Goal: Transaction & Acquisition: Purchase product/service

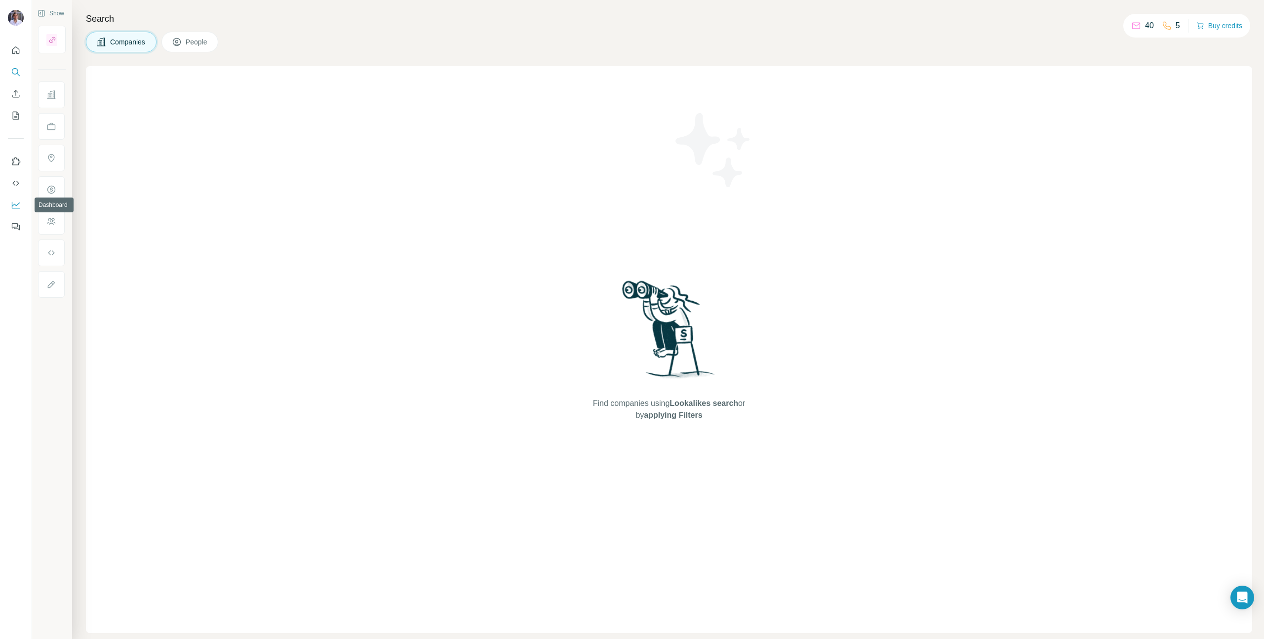
click at [18, 208] on icon "Dashboard" at bounding box center [16, 205] width 8 height 7
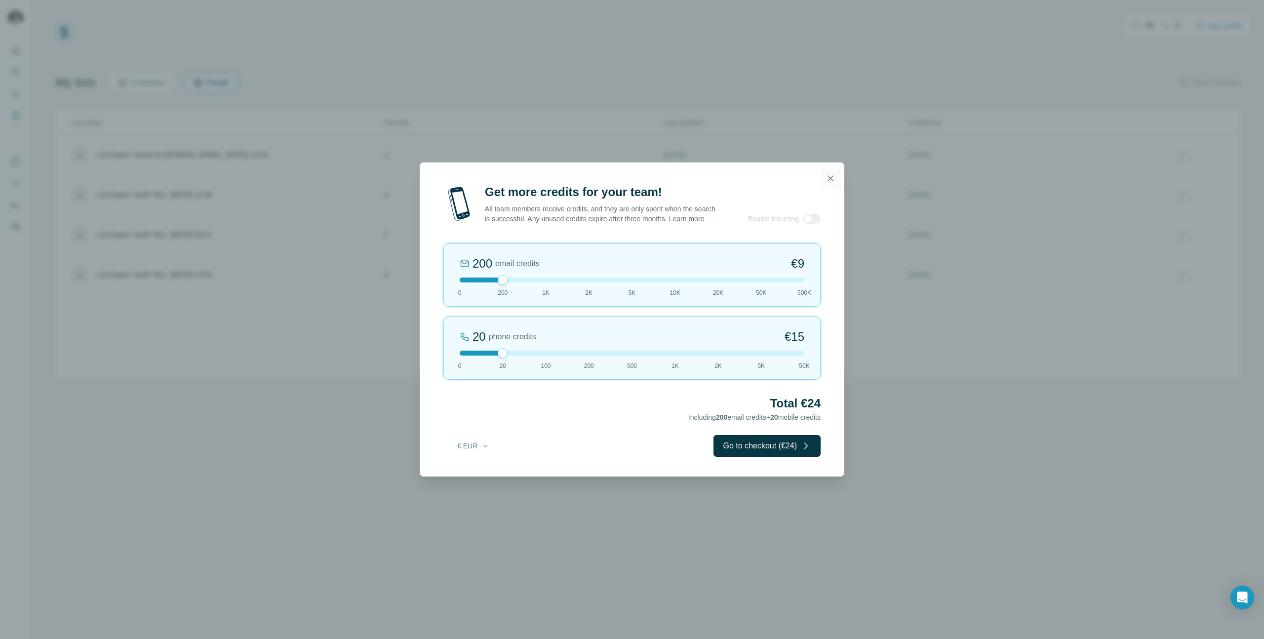
click at [828, 173] on icon "button" at bounding box center [830, 178] width 10 height 10
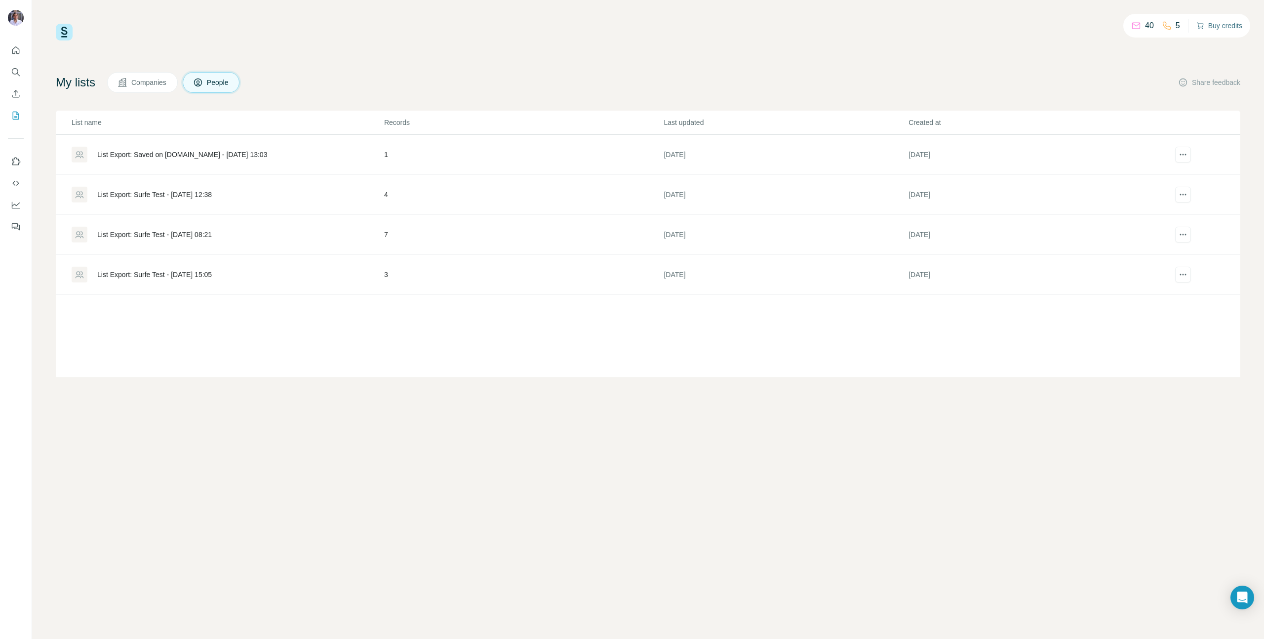
click at [1228, 26] on button "Buy credits" at bounding box center [1219, 26] width 46 height 14
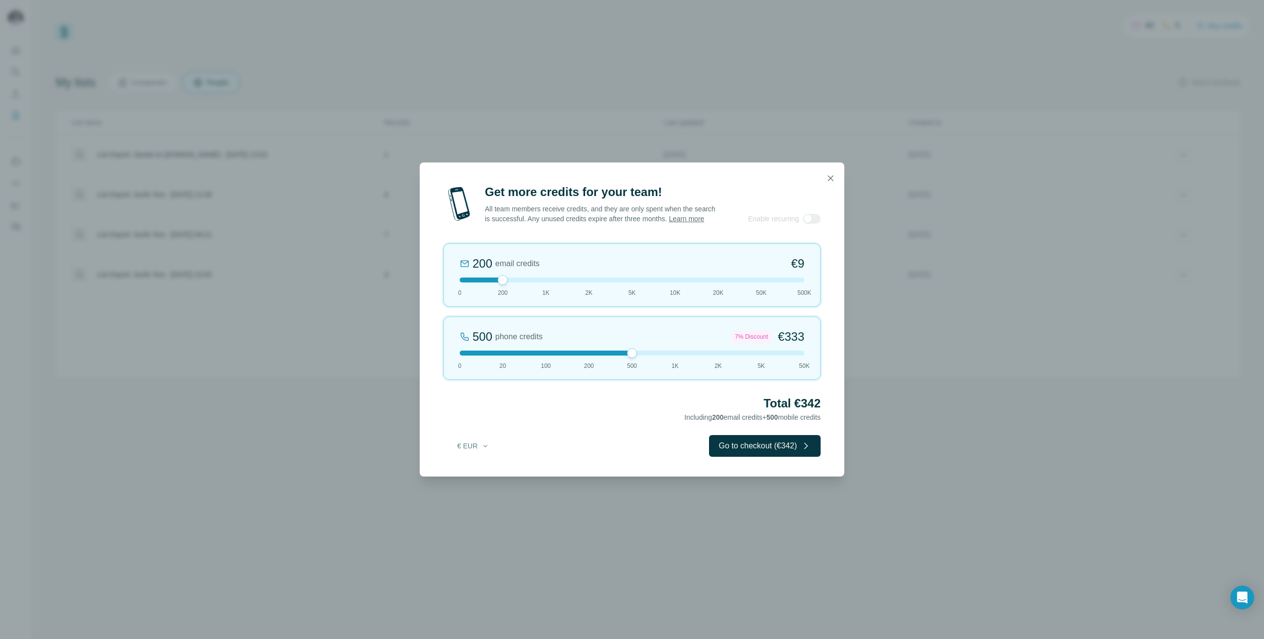
drag, startPoint x: 502, startPoint y: 358, endPoint x: 627, endPoint y: 358, distance: 125.9
click at [627, 358] on div at bounding box center [632, 353] width 10 height 10
drag, startPoint x: 503, startPoint y: 283, endPoint x: 636, endPoint y: 280, distance: 133.3
click at [636, 280] on div "5K email credits 8% Discount €194 0 200 1K 2K 5K 10K 20K 50K 500K" at bounding box center [631, 274] width 377 height 63
drag, startPoint x: 631, startPoint y: 362, endPoint x: 553, endPoint y: 370, distance: 78.4
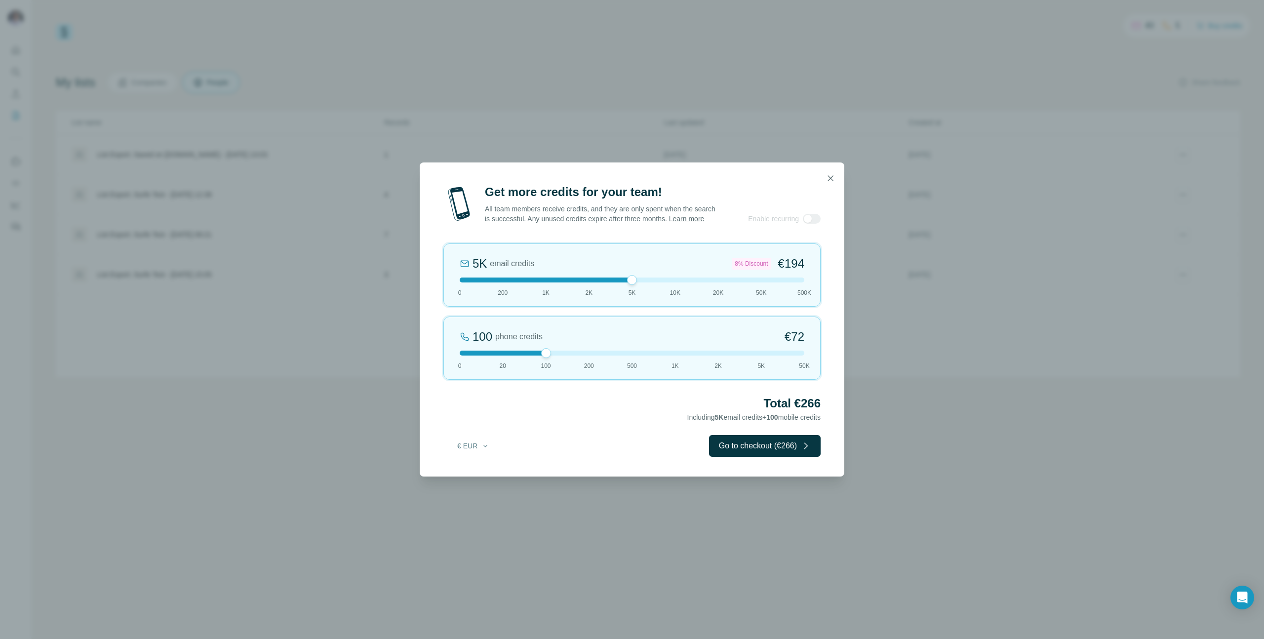
click at [553, 370] on div "100 phone credits €[PHONE_NUMBER] 1K 2K 5K 50K" at bounding box center [631, 347] width 377 height 63
drag, startPoint x: 627, startPoint y: 286, endPoint x: 579, endPoint y: 290, distance: 48.5
click at [579, 290] on div "5K email credits 8% Discount €194 0 200 1K 2K 5K 10K 20K 50K 500K" at bounding box center [631, 274] width 377 height 63
drag, startPoint x: 583, startPoint y: 287, endPoint x: 539, endPoint y: 287, distance: 44.4
click at [539, 287] on div "2K email credits 5% Discount €80 0 200 1K 2K 5K 10K 20K 50K 500K" at bounding box center [631, 274] width 377 height 63
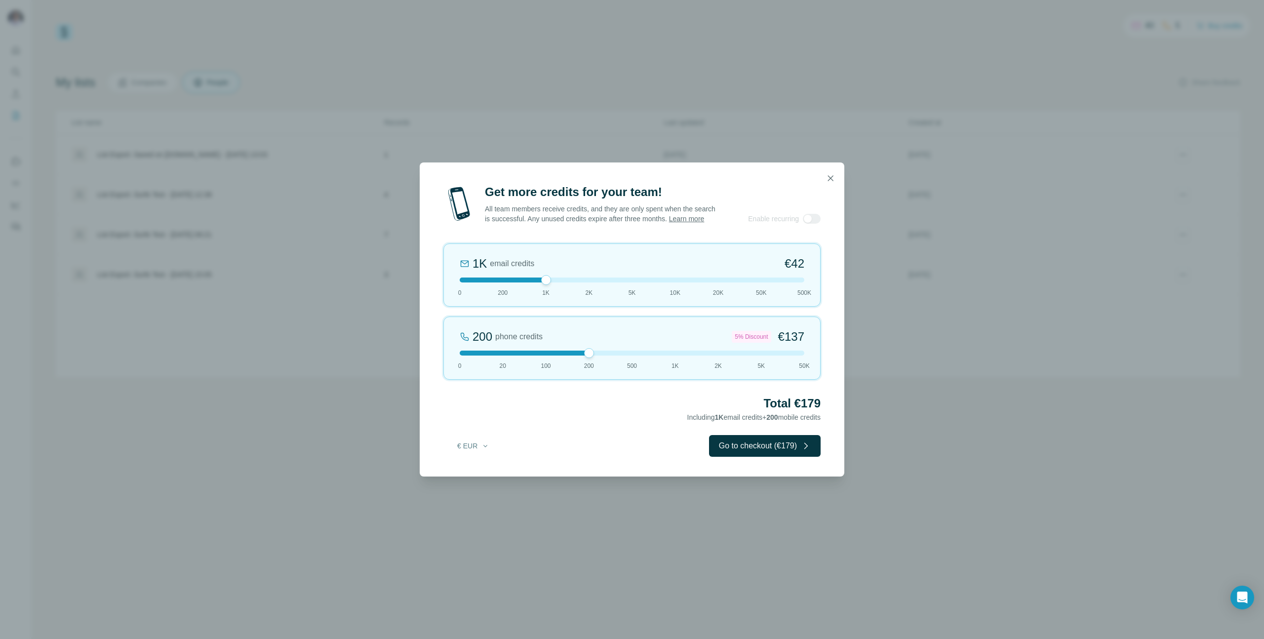
drag, startPoint x: 547, startPoint y: 356, endPoint x: 578, endPoint y: 358, distance: 30.6
click at [578, 355] on div at bounding box center [632, 352] width 345 height 5
drag, startPoint x: 541, startPoint y: 285, endPoint x: 576, endPoint y: 286, distance: 35.1
click at [576, 282] on div at bounding box center [632, 279] width 345 height 5
drag, startPoint x: 589, startPoint y: 357, endPoint x: 619, endPoint y: 357, distance: 29.1
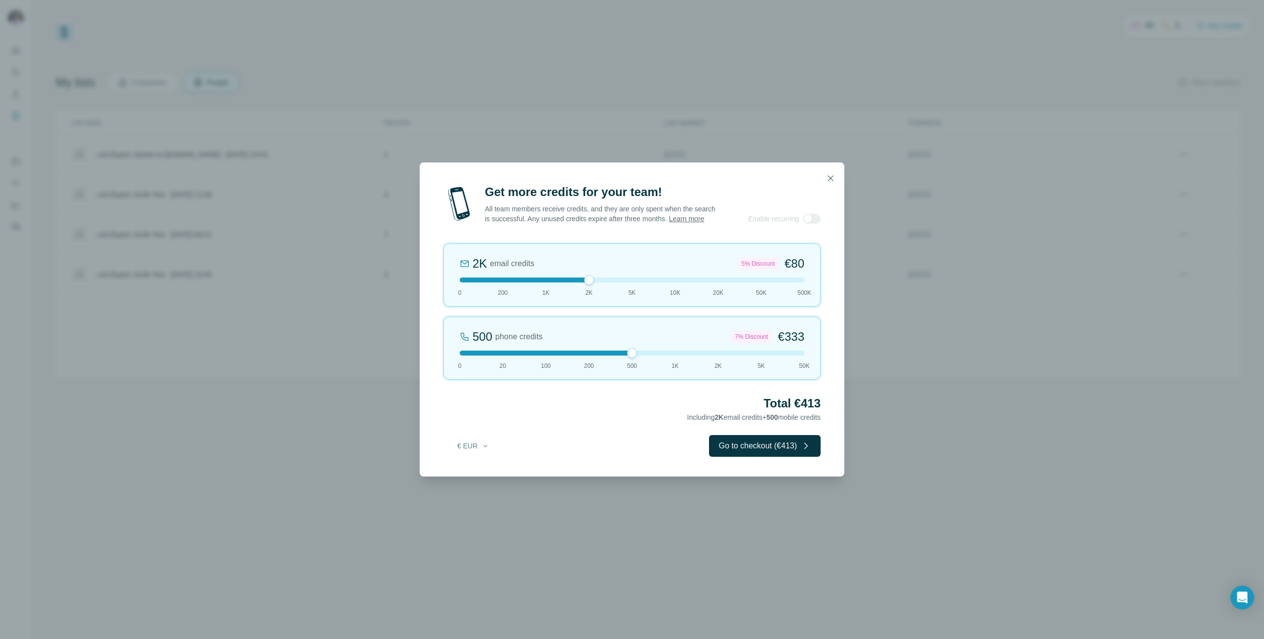
click at [619, 355] on div at bounding box center [632, 352] width 345 height 5
click at [592, 285] on div at bounding box center [589, 280] width 10 height 10
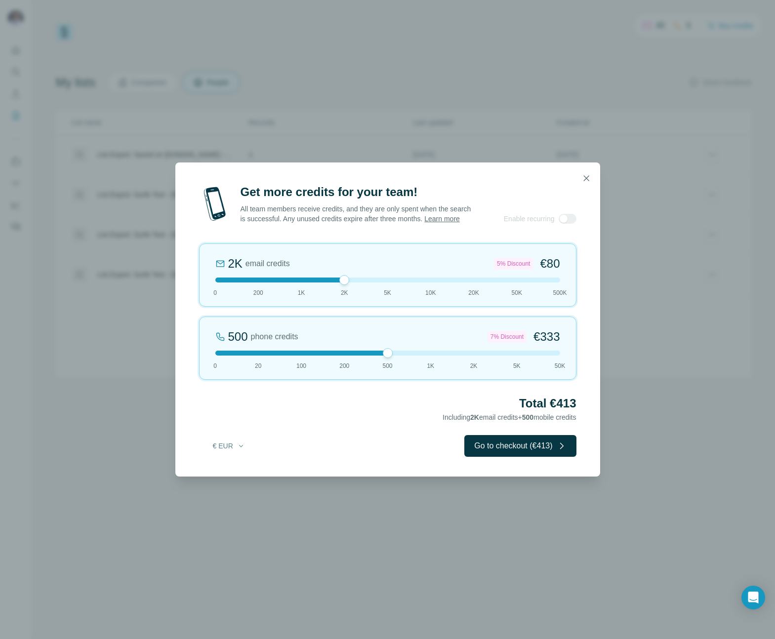
click at [384, 350] on div "500 phone credits 7% Discount €333 0 20 100 200 500 1K 2K 5K 50K" at bounding box center [387, 347] width 377 height 63
drag, startPoint x: 385, startPoint y: 358, endPoint x: 363, endPoint y: 363, distance: 22.3
click at [363, 363] on div "200 phone credits 5% Discount €137 0 20 100 200 500 1K 2K 5K 50K" at bounding box center [387, 347] width 377 height 63
click at [563, 220] on div at bounding box center [567, 219] width 18 height 10
drag, startPoint x: 342, startPoint y: 285, endPoint x: 308, endPoint y: 288, distance: 34.2
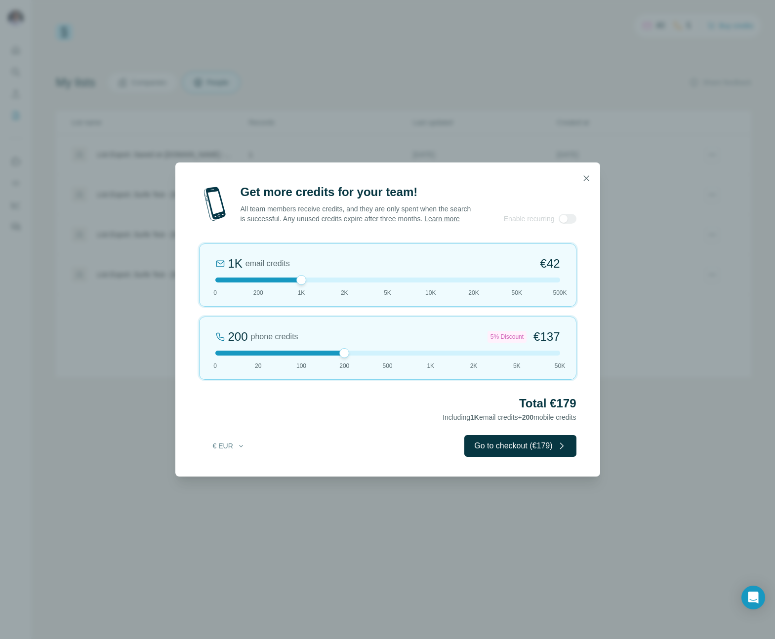
click at [308, 288] on div "1K email credits €42 0 200 1K 2K 5K 10K 20K 50K 500K" at bounding box center [387, 274] width 377 height 63
